Goal: Task Accomplishment & Management: Complete application form

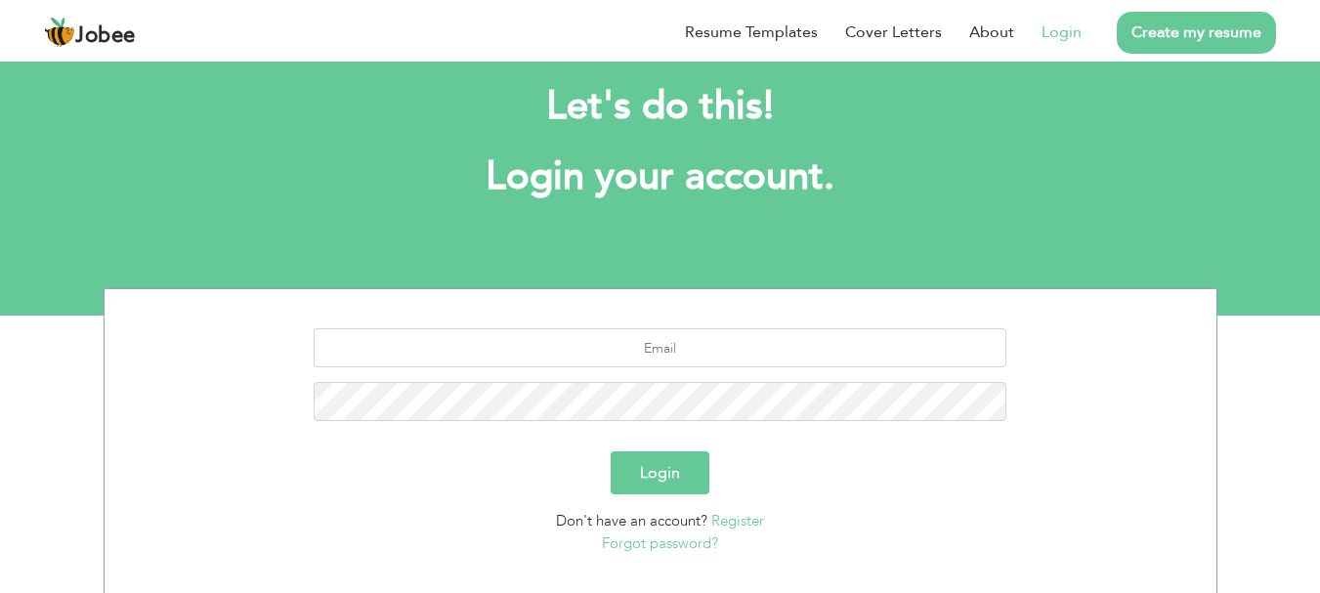
scroll to position [148, 0]
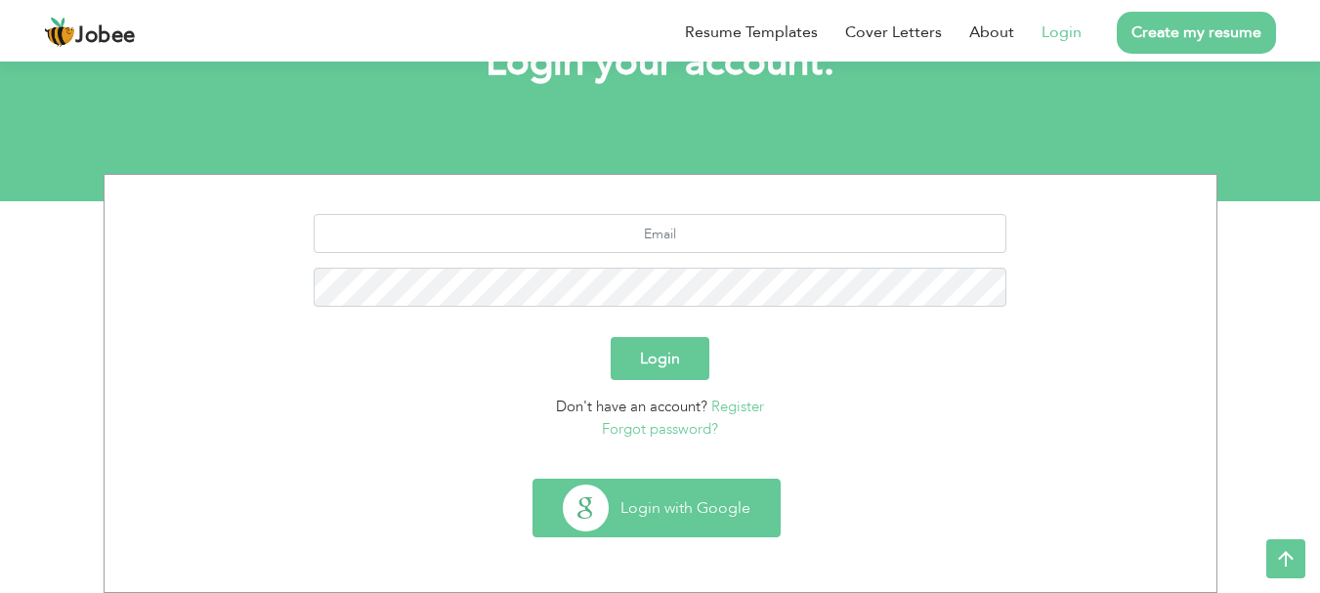
click at [611, 525] on button "Login with Google" at bounding box center [656, 508] width 246 height 57
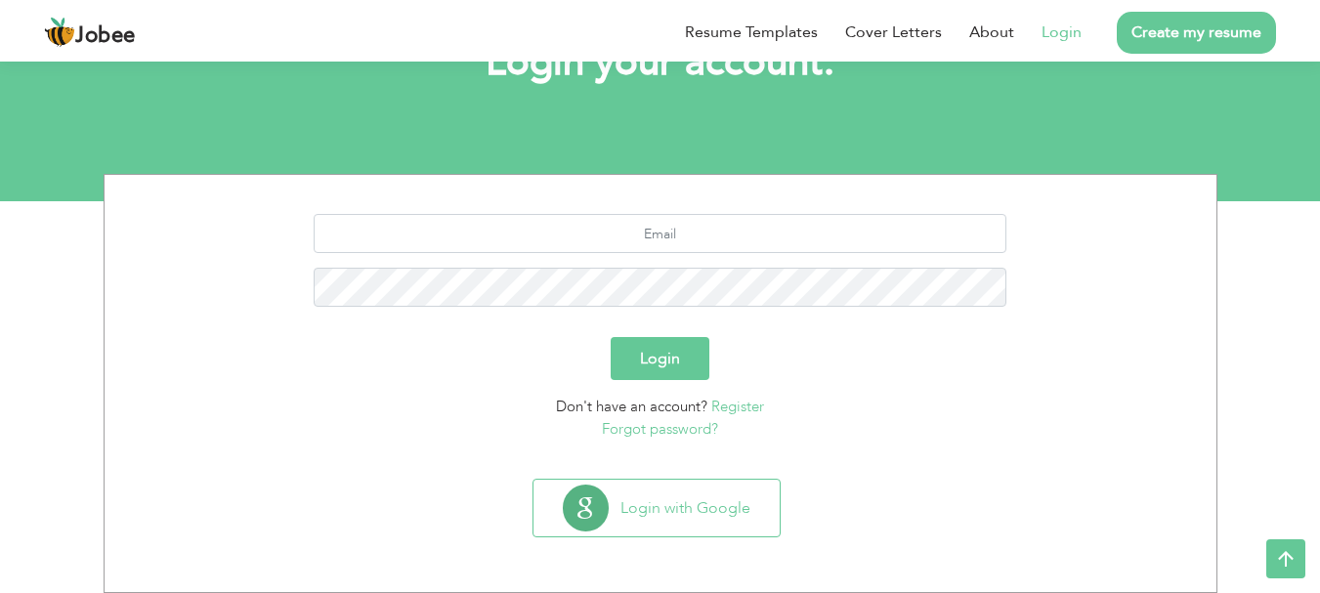
scroll to position [148, 0]
drag, startPoint x: 642, startPoint y: 235, endPoint x: 652, endPoint y: 230, distance: 12.2
click at [652, 230] on input "text" at bounding box center [660, 233] width 693 height 39
type input "[EMAIL_ADDRESS][DOMAIN_NAME]"
click at [610, 337] on button "Login" at bounding box center [659, 358] width 99 height 43
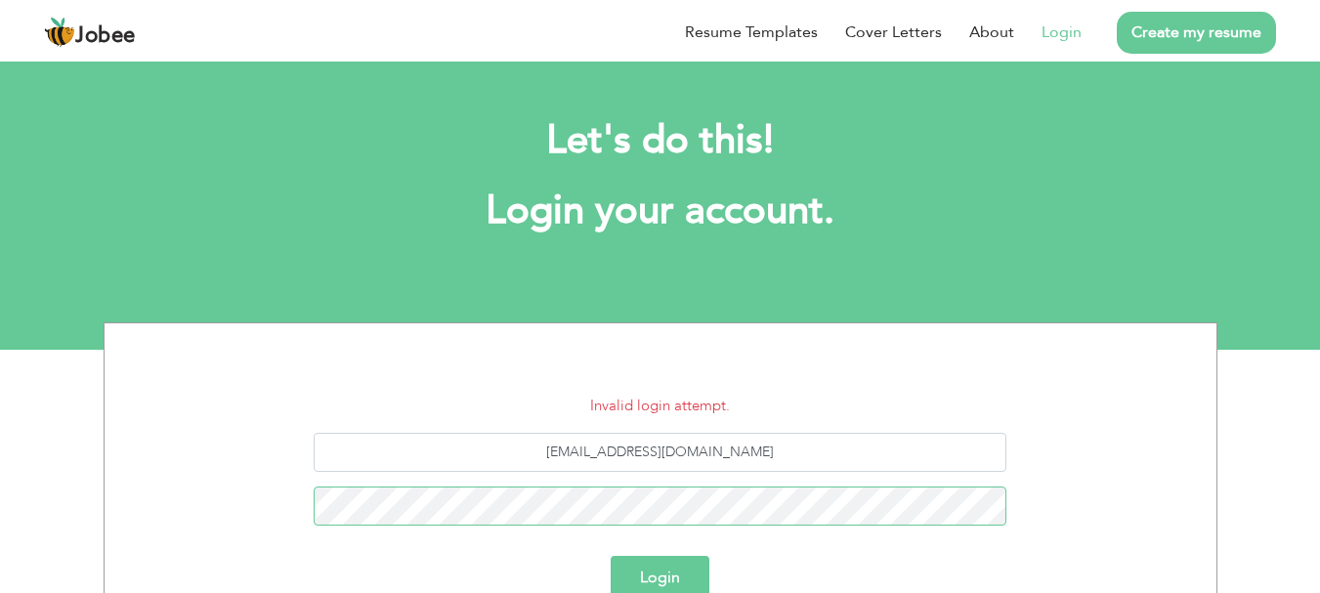
click at [610, 556] on button "Login" at bounding box center [659, 577] width 99 height 43
